Goal: Transaction & Acquisition: Purchase product/service

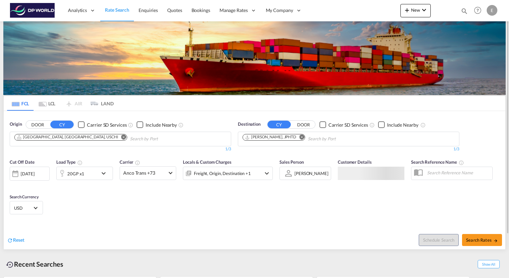
click at [121, 137] on md-icon "Remove" at bounding box center [123, 137] width 5 height 5
click at [62, 137] on input "Chips input." at bounding box center [45, 139] width 63 height 11
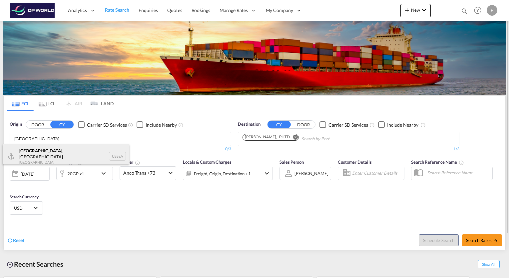
type input "[GEOGRAPHIC_DATA]"
click at [39, 154] on div "[GEOGRAPHIC_DATA] , [GEOGRAPHIC_DATA] [GEOGRAPHIC_DATA] USSEA" at bounding box center [66, 156] width 127 height 24
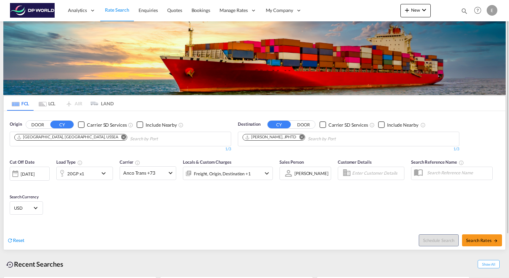
click at [299, 137] on md-icon "Remove" at bounding box center [301, 137] width 5 height 5
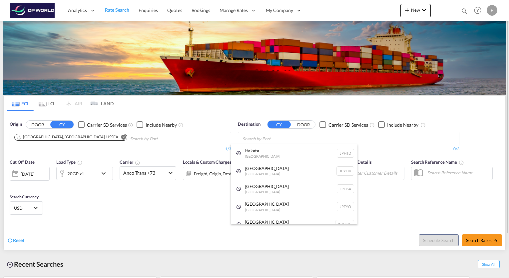
click at [284, 137] on body "Analytics Reports Dashboard Rate Search Enquiries Quotes Bookings" at bounding box center [254, 139] width 509 height 278
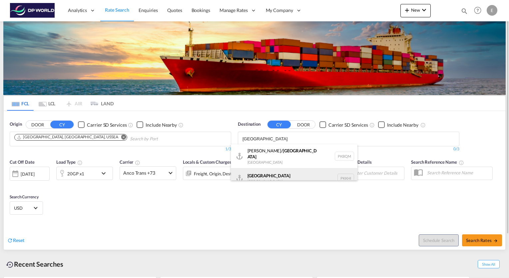
type input "[GEOGRAPHIC_DATA]"
click at [263, 172] on div "Karachi [GEOGRAPHIC_DATA] PKKHI" at bounding box center [294, 178] width 127 height 20
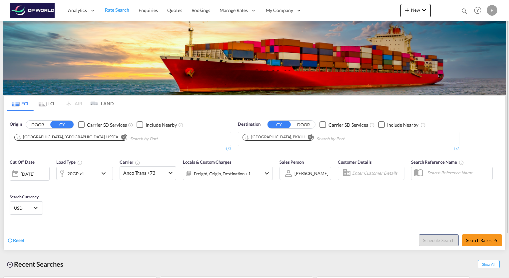
click at [102, 174] on md-icon "icon-chevron-down" at bounding box center [105, 173] width 11 height 8
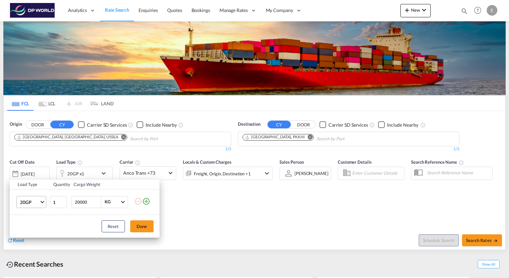
click at [42, 203] on md-select-value "20GP" at bounding box center [32, 201] width 27 height 11
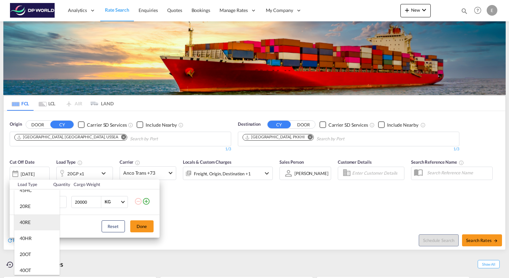
scroll to position [67, 0]
click at [32, 228] on md-option "40HR" at bounding box center [36, 227] width 45 height 16
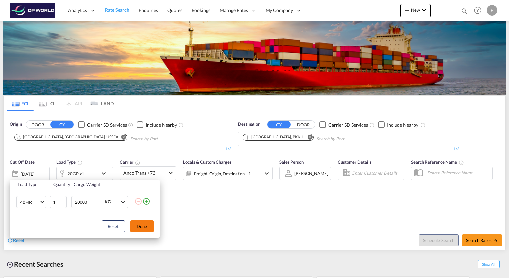
click at [144, 229] on button "Done" at bounding box center [141, 226] width 23 height 12
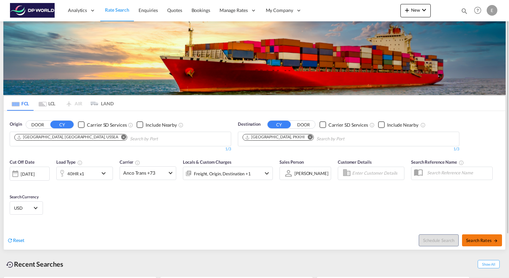
click at [495, 238] on span "Search Rates" at bounding box center [482, 240] width 32 height 5
type input "USSEA to PKKHI / [DATE]"
